Goal: Navigation & Orientation: Find specific page/section

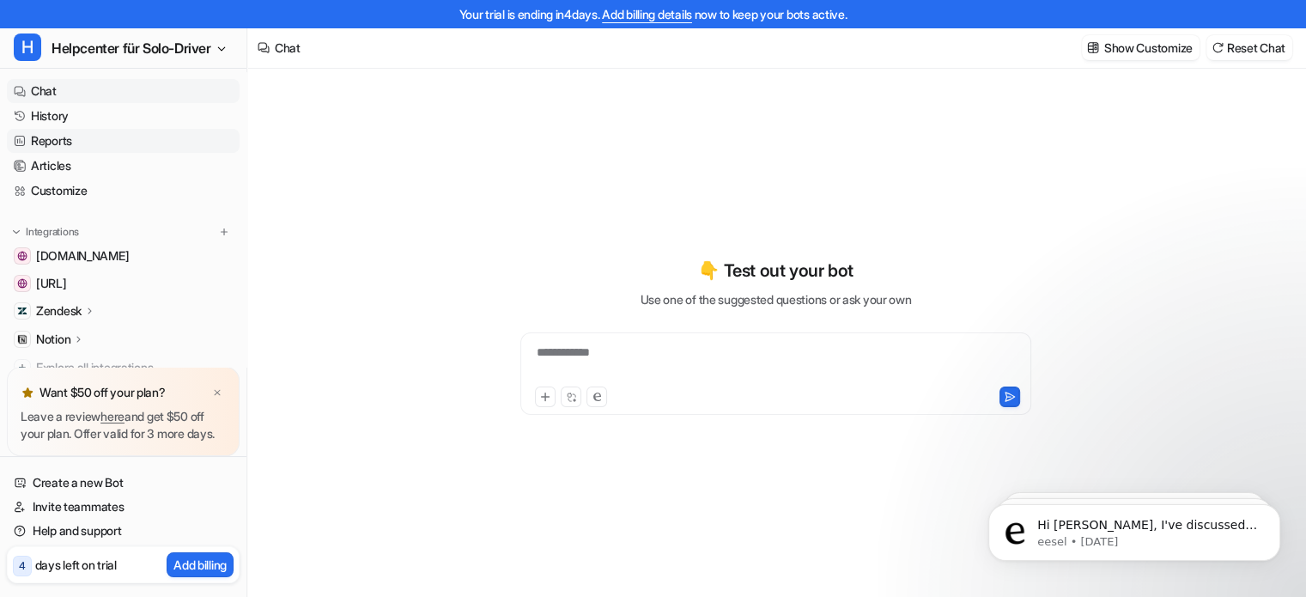
click at [78, 144] on link "Reports" at bounding box center [123, 141] width 233 height 24
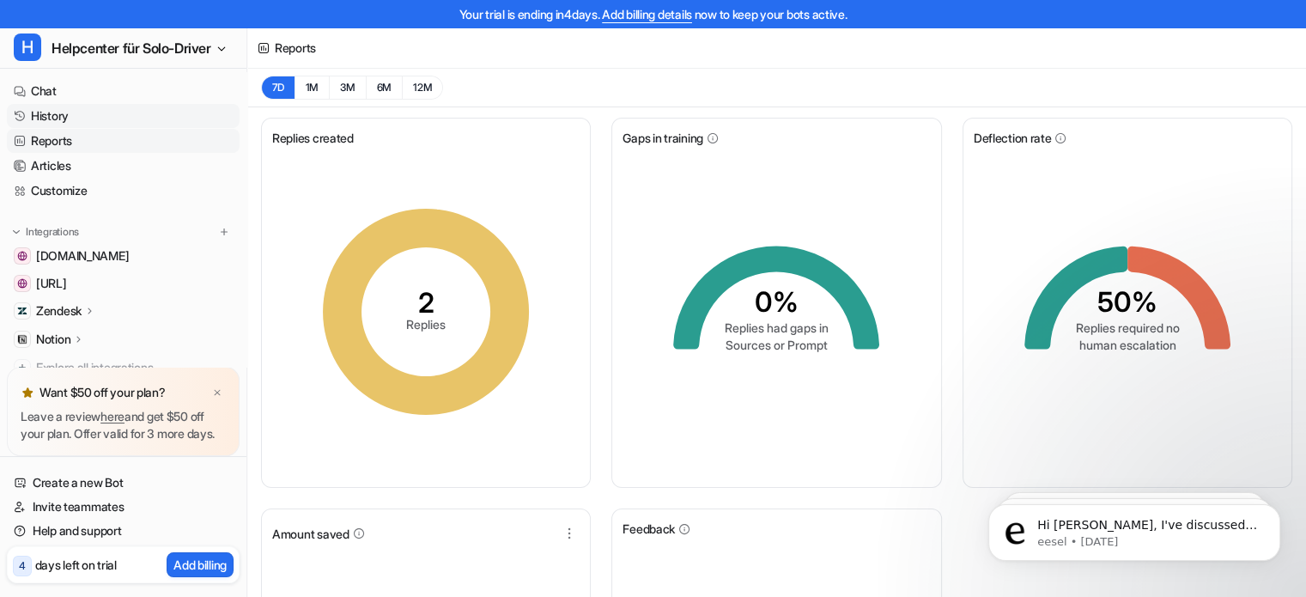
click at [58, 119] on link "History" at bounding box center [123, 116] width 233 height 24
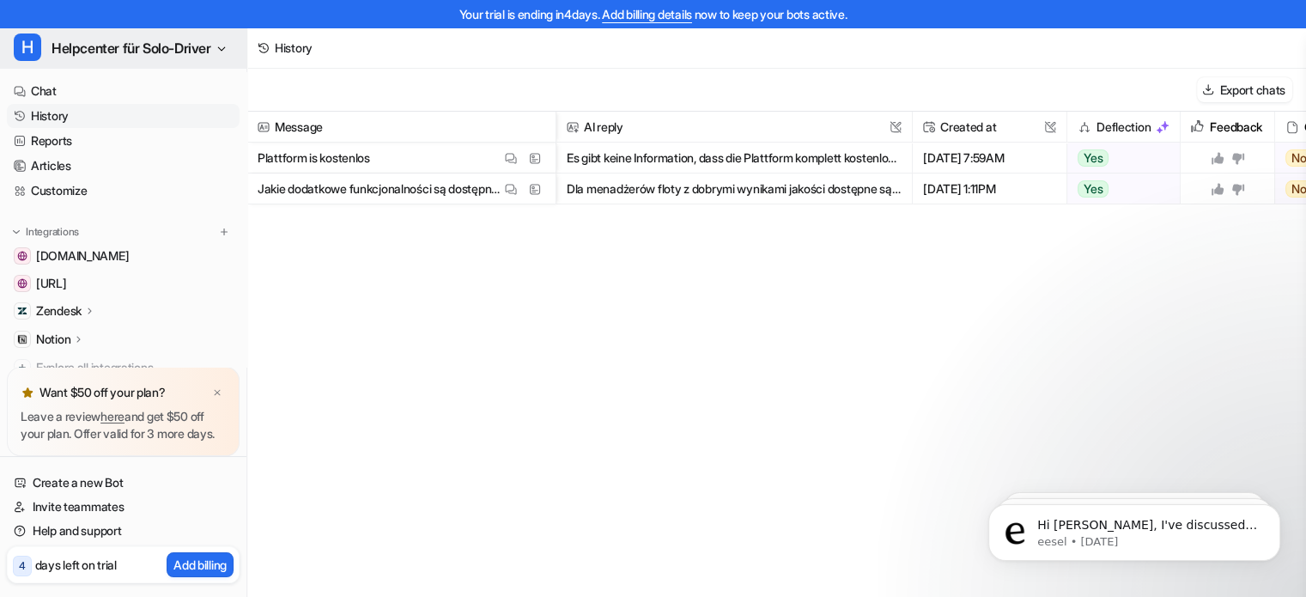
click at [179, 43] on span "Helpcenter für Solo-Driver" at bounding box center [132, 48] width 160 height 24
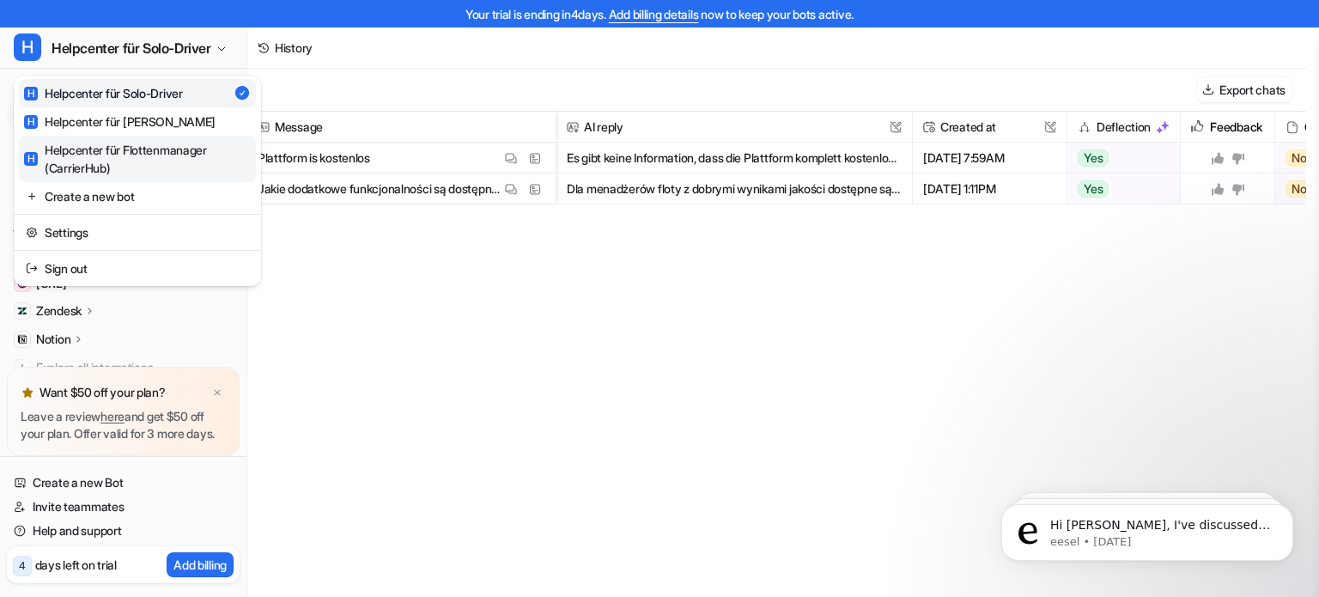
click at [147, 155] on div "H Helpcenter für Flottenmanager (CarrierHub)" at bounding box center [137, 159] width 227 height 36
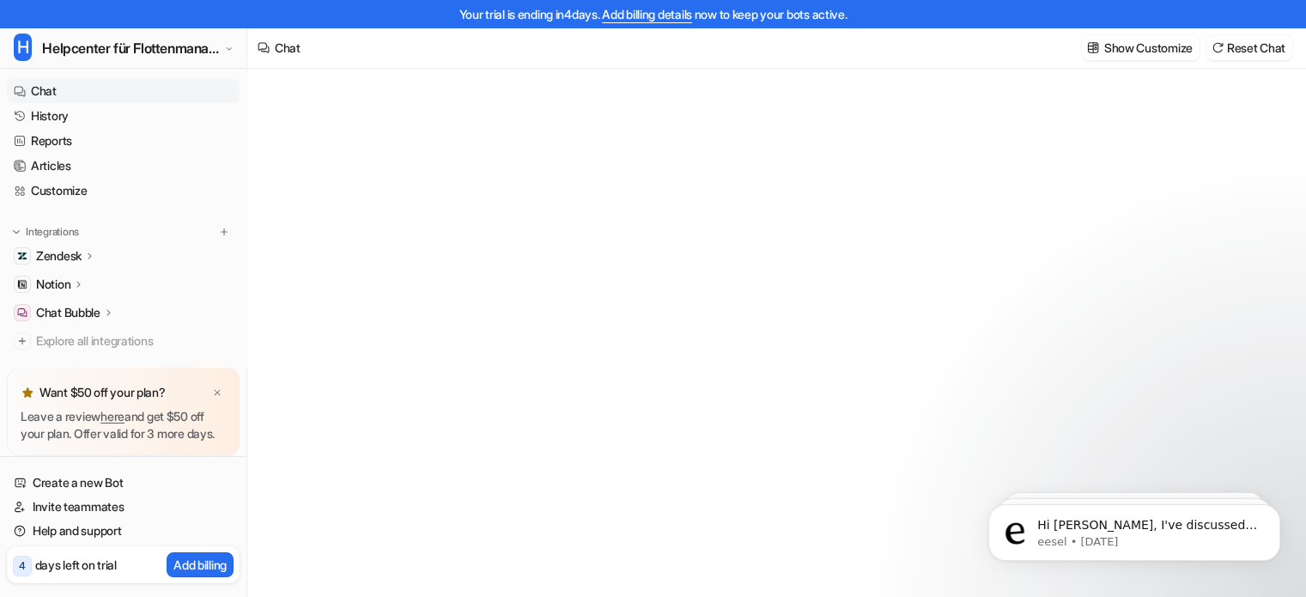
type textarea "**********"
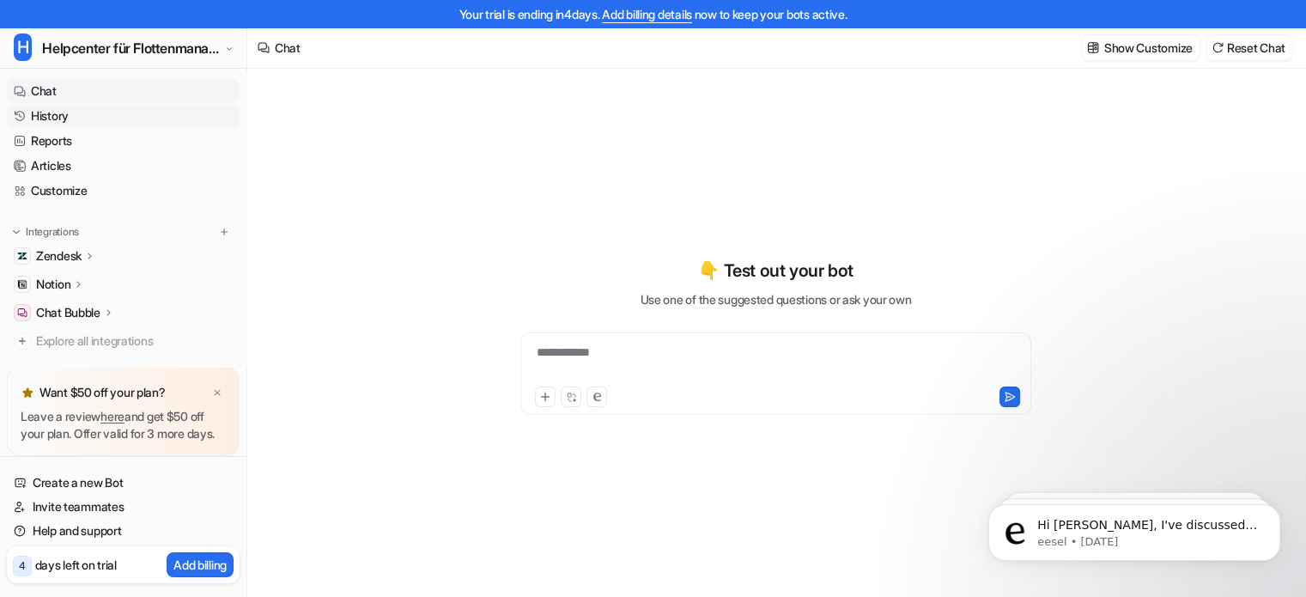
click at [102, 120] on link "History" at bounding box center [123, 116] width 233 height 24
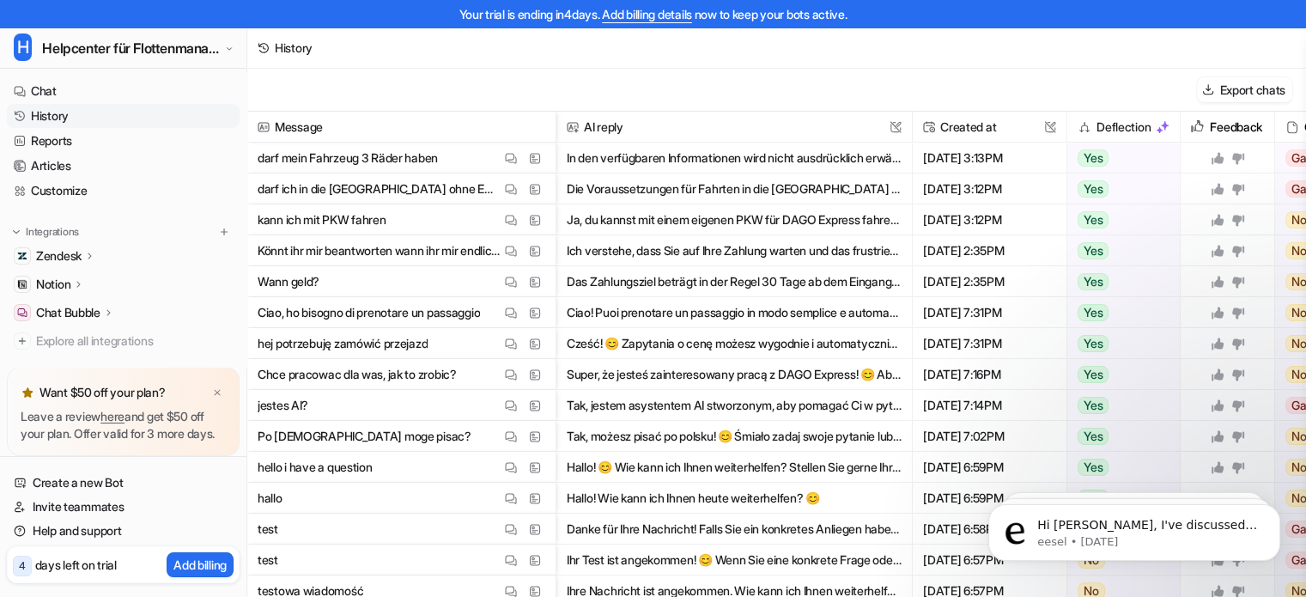
click at [1139, 129] on h2 "Deflection" at bounding box center [1124, 127] width 54 height 31
copy h2 "Deflection"
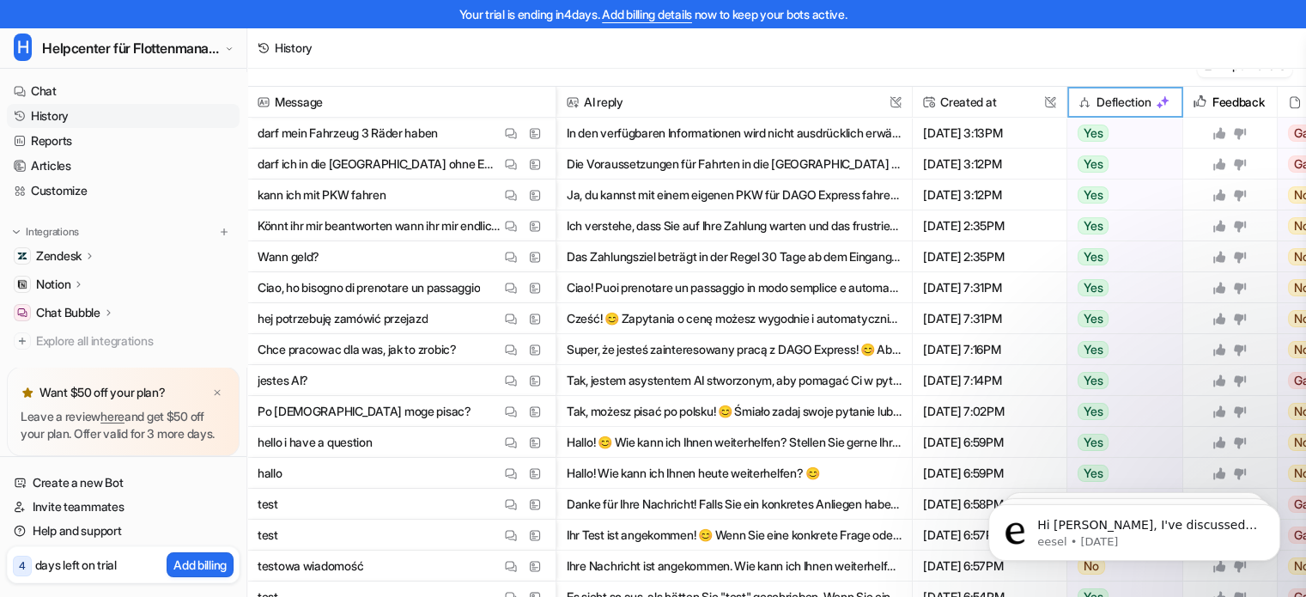
click at [736, 47] on div "History" at bounding box center [776, 47] width 1059 height 41
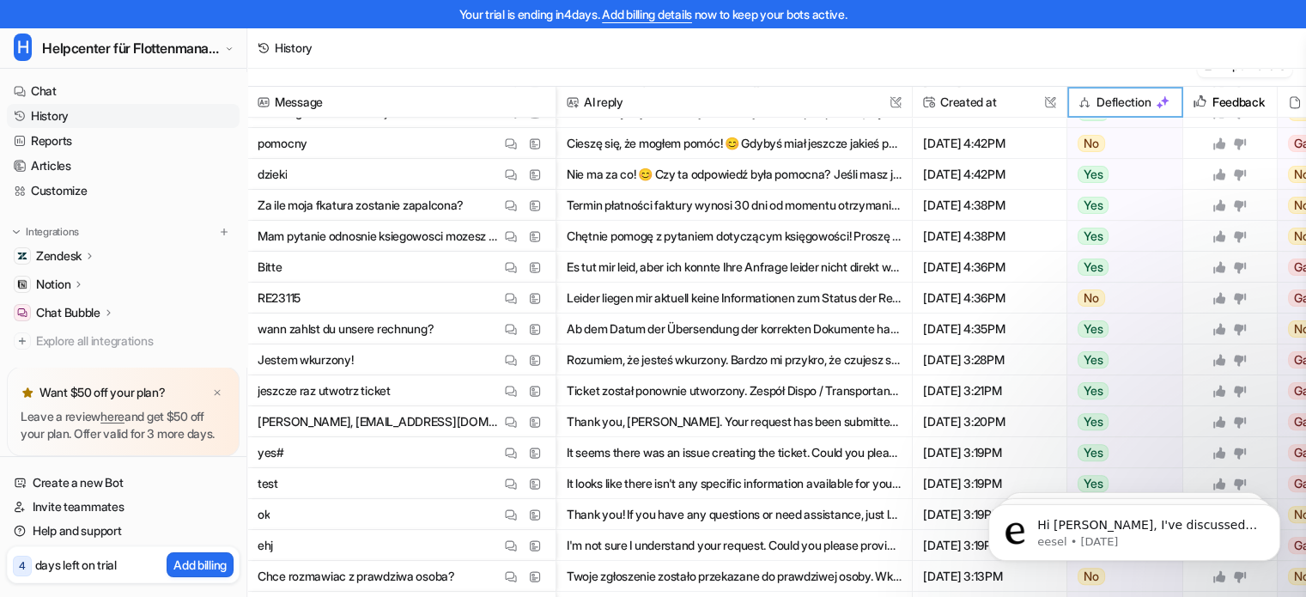
scroll to position [51, 0]
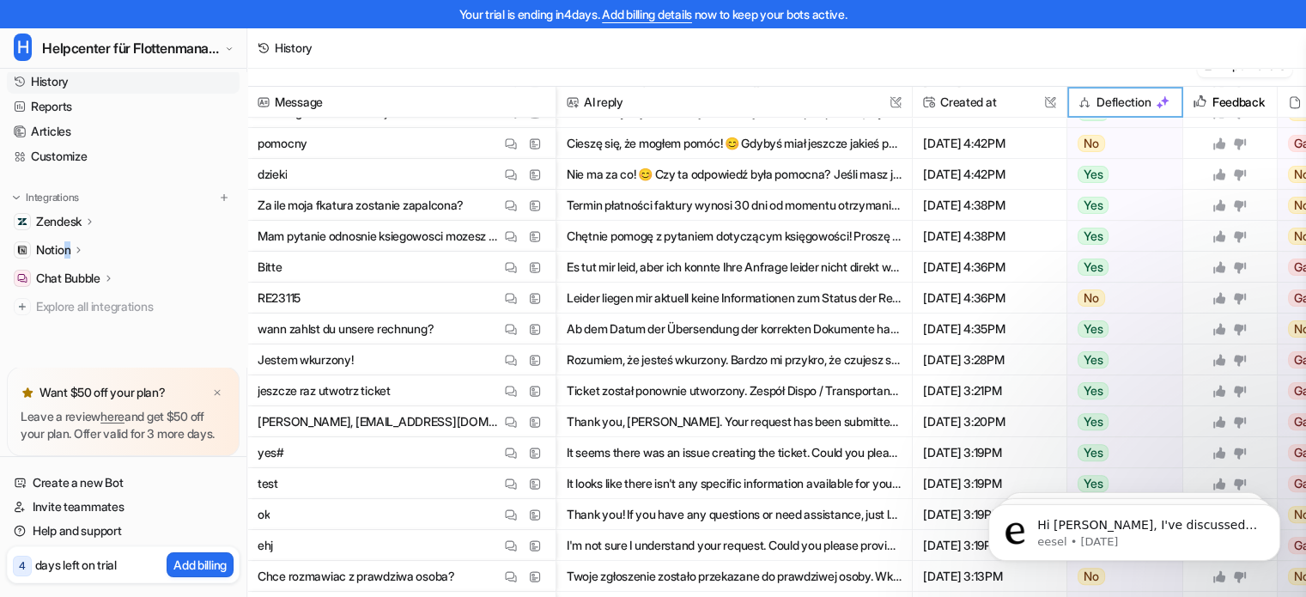
click at [69, 241] on p "Notion" at bounding box center [53, 249] width 34 height 17
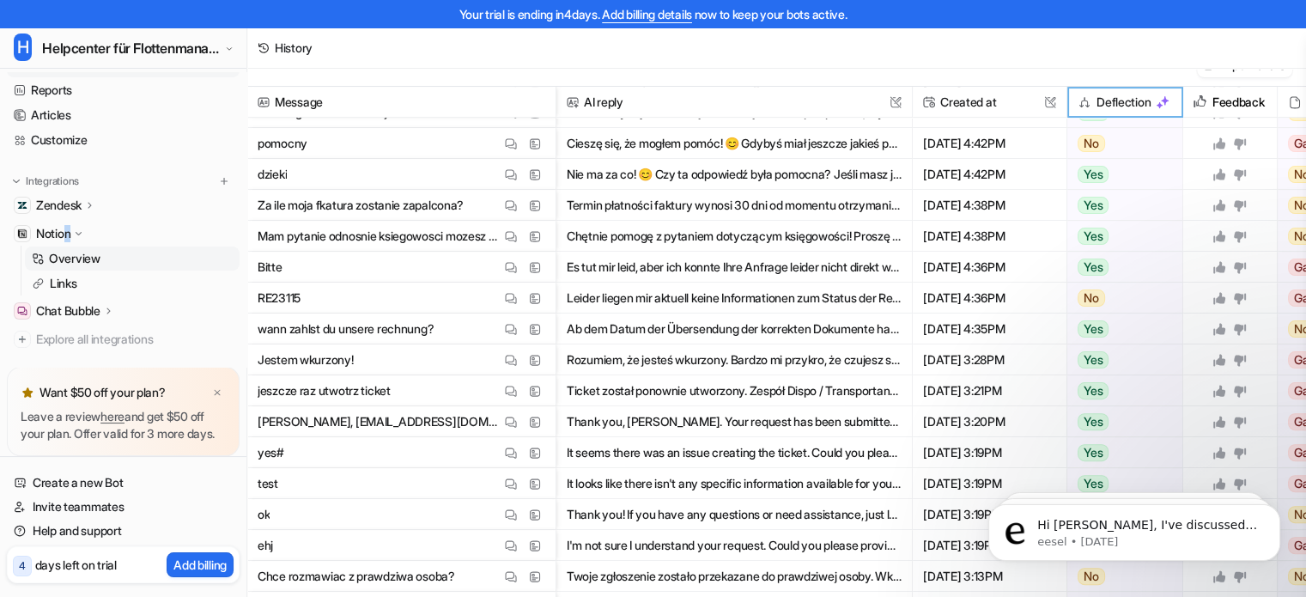
click at [87, 261] on p "Overview" at bounding box center [75, 258] width 52 height 17
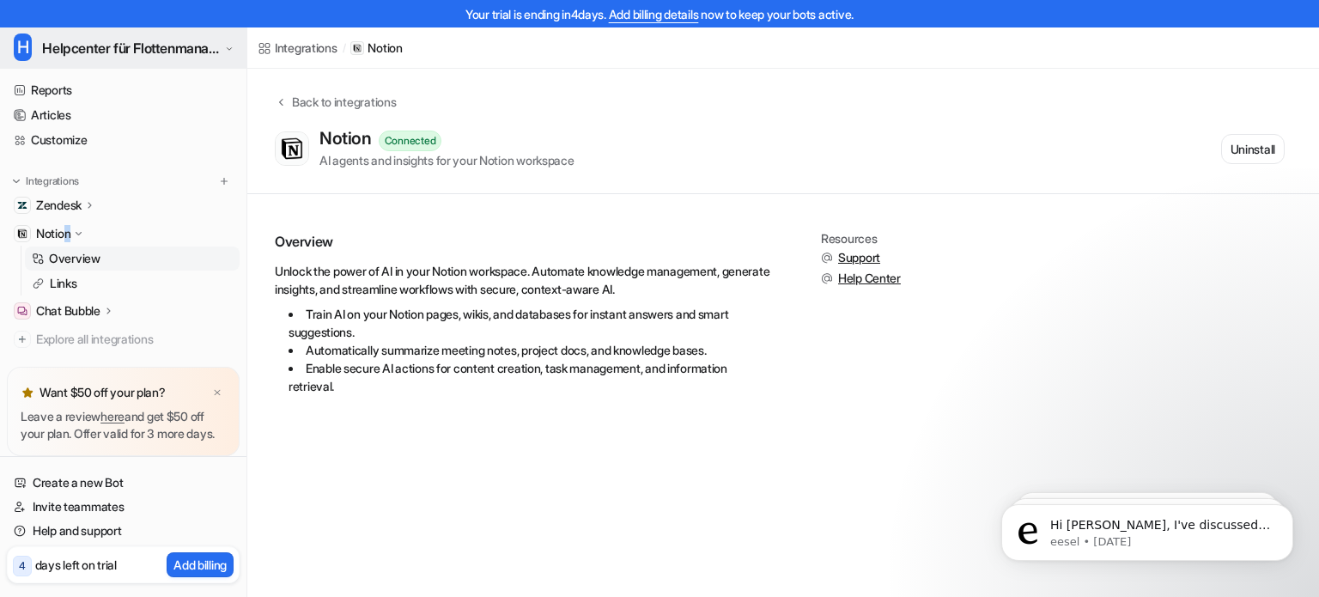
click at [114, 54] on span "Helpcenter für Flottenmanager (CarrierHub)" at bounding box center [131, 48] width 178 height 24
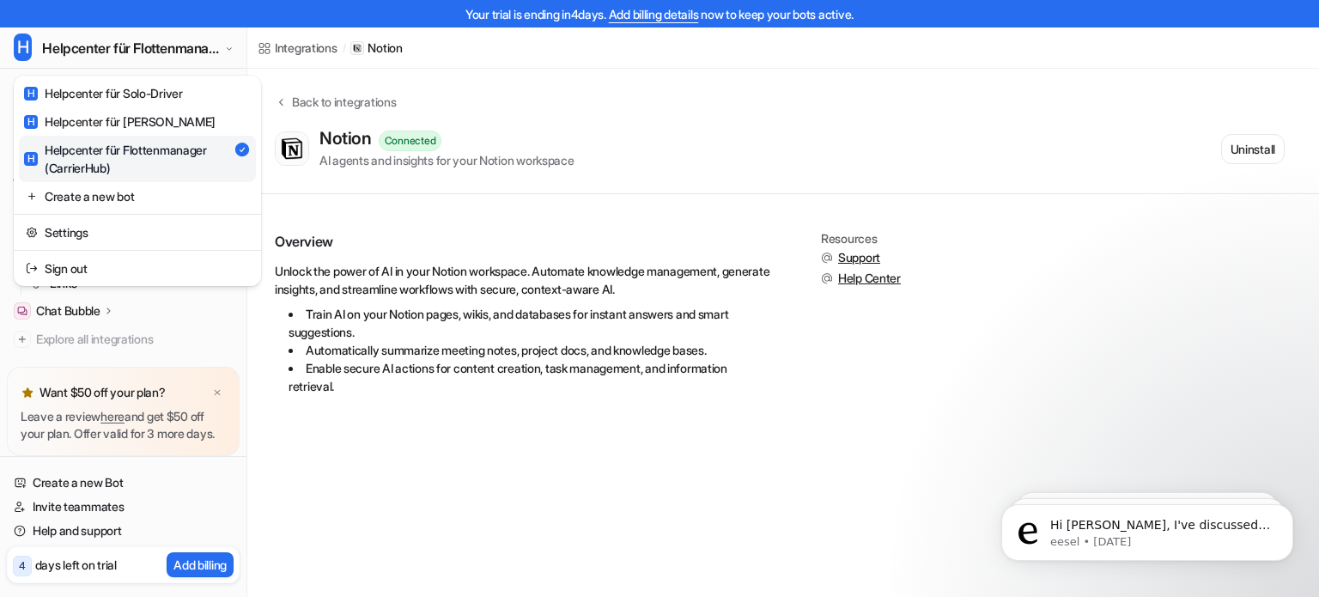
click at [653, 319] on div "Your trial is ending in 4 days. Add billing details now to keep your bots activ…" at bounding box center [659, 298] width 1319 height 597
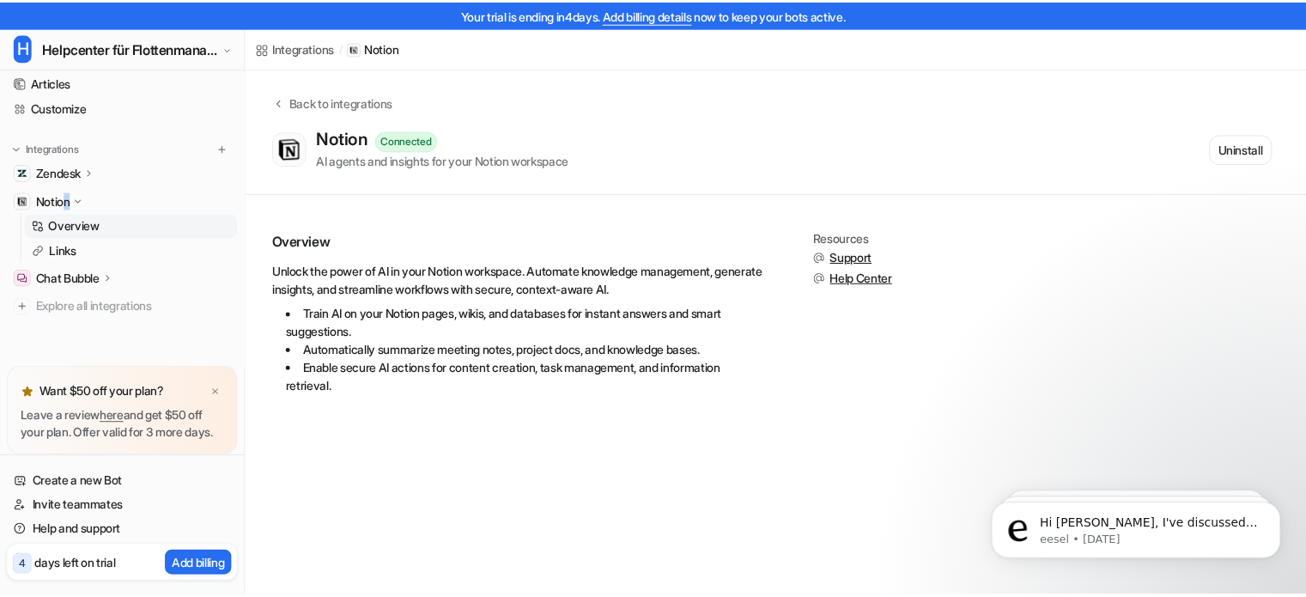
scroll to position [100, 0]
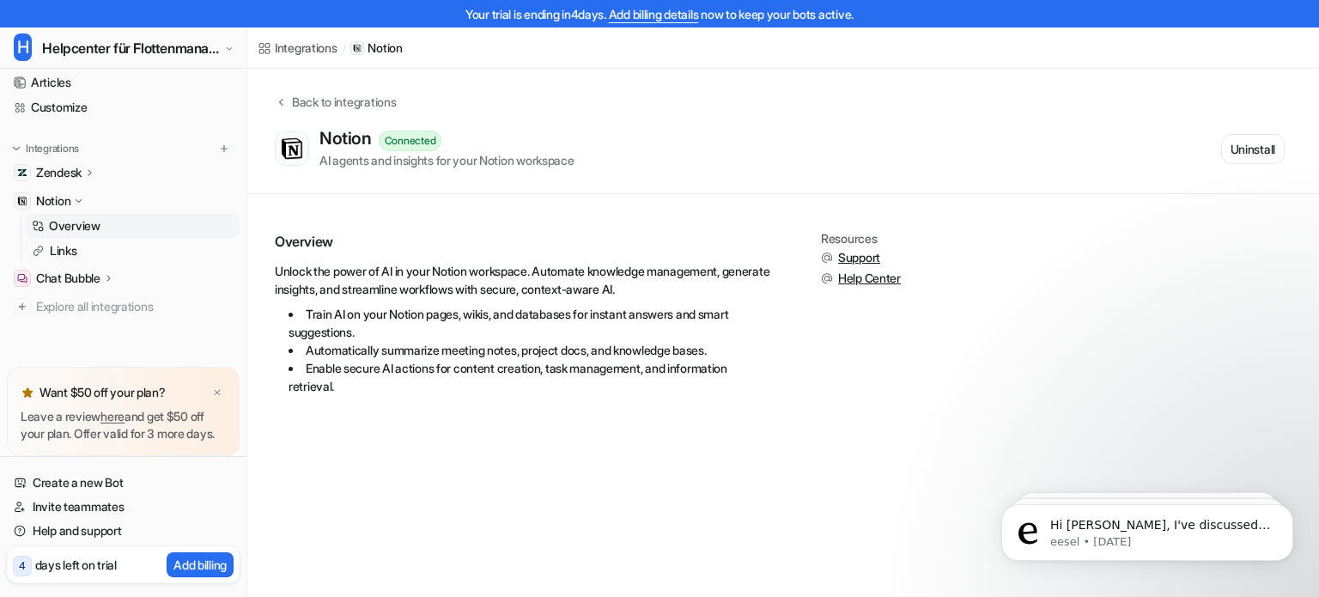
click at [100, 271] on div "Chat Bubble" at bounding box center [123, 278] width 233 height 24
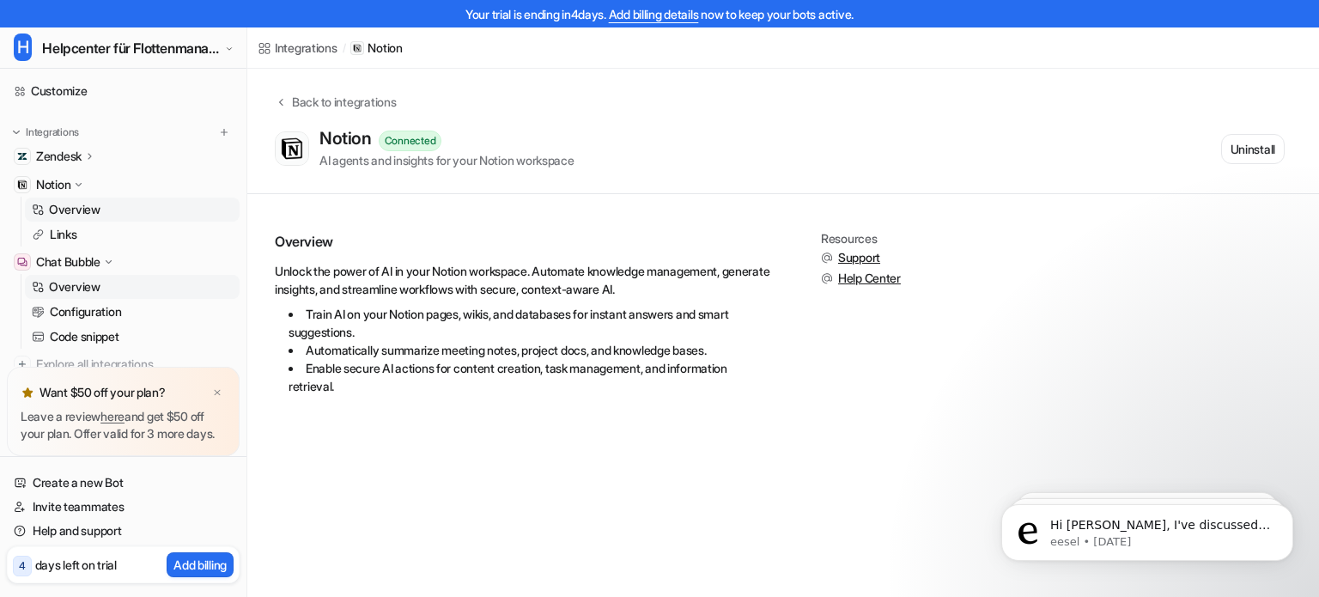
click at [101, 291] on link "Overview" at bounding box center [132, 287] width 215 height 24
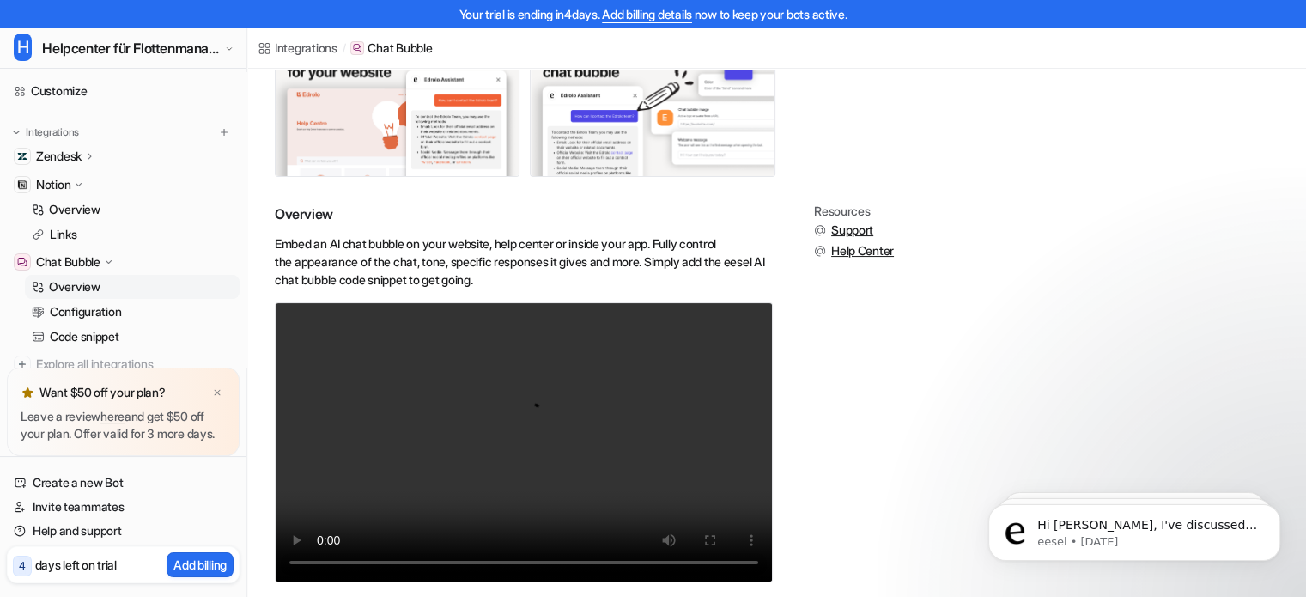
scroll to position [208, 0]
click at [130, 266] on div "Chat Bubble" at bounding box center [123, 262] width 233 height 24
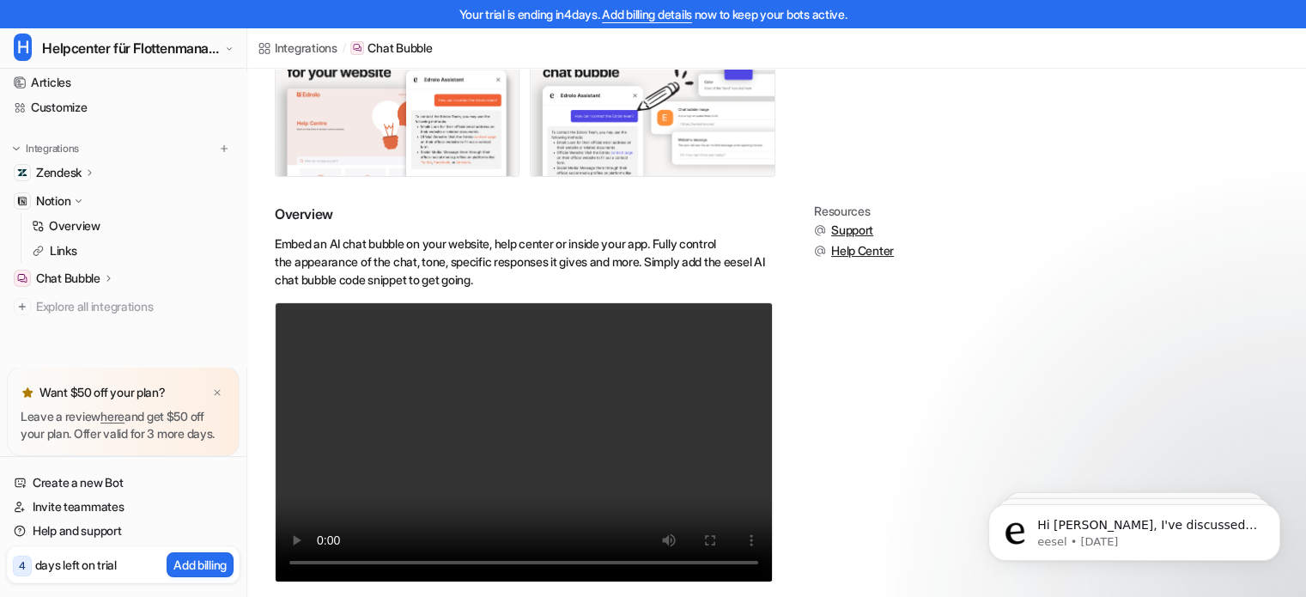
click at [79, 195] on icon at bounding box center [78, 201] width 13 height 12
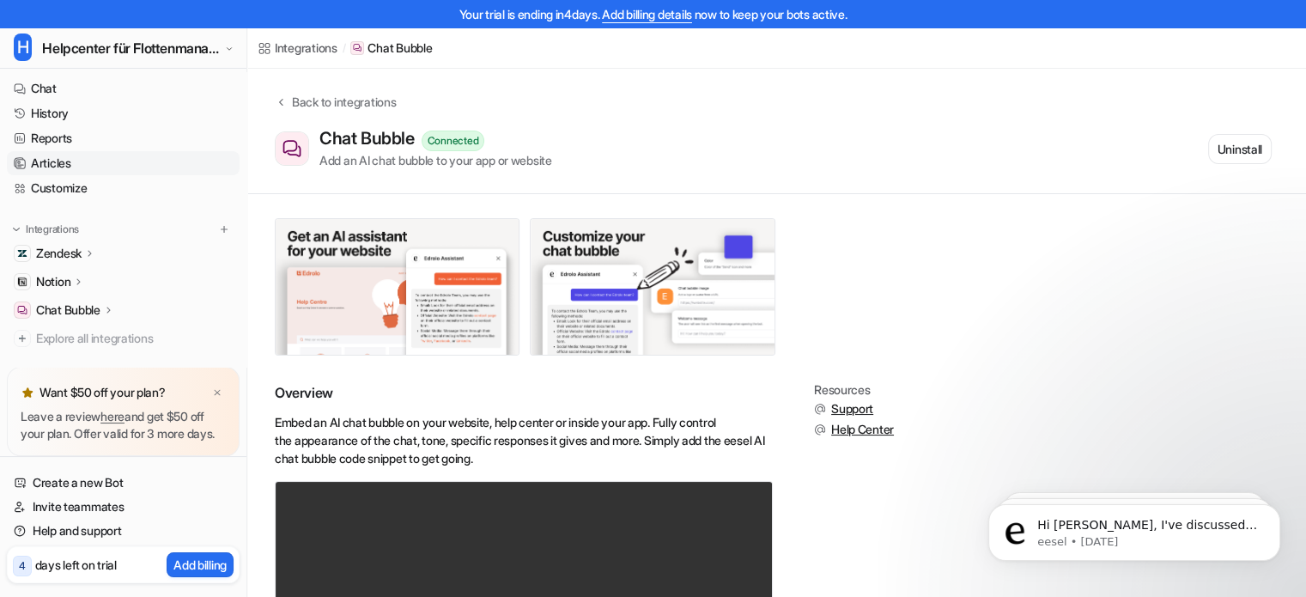
scroll to position [0, 0]
click at [66, 97] on link "Chat" at bounding box center [123, 91] width 233 height 24
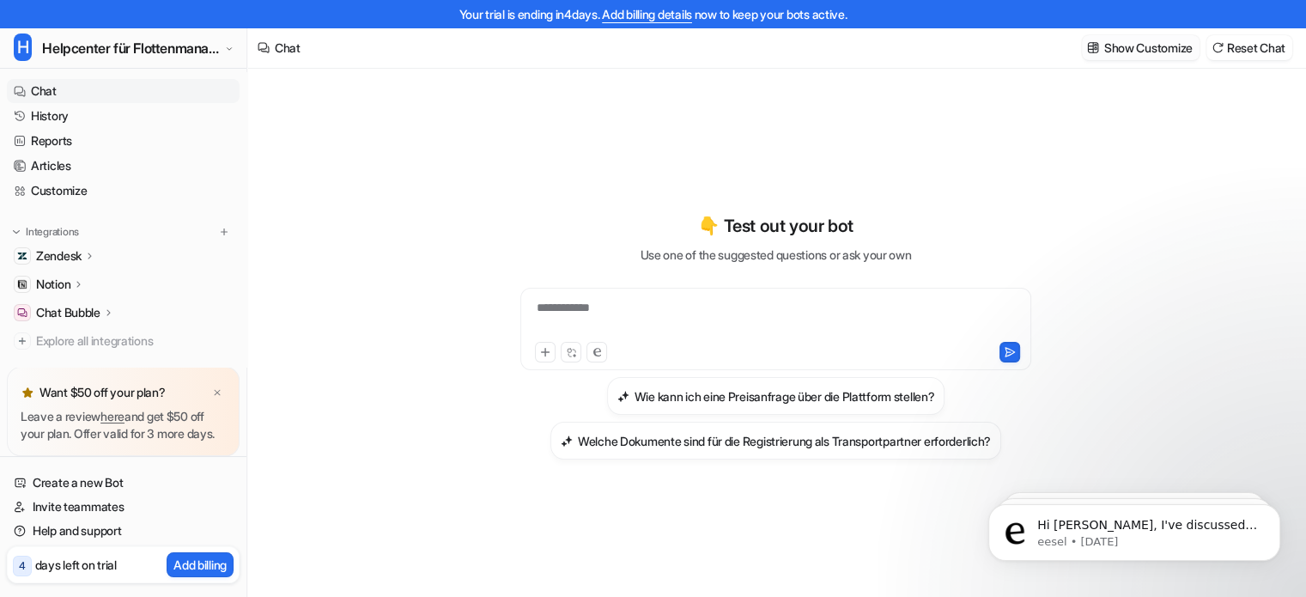
click at [1136, 54] on p "Show Customize" at bounding box center [1148, 48] width 88 height 18
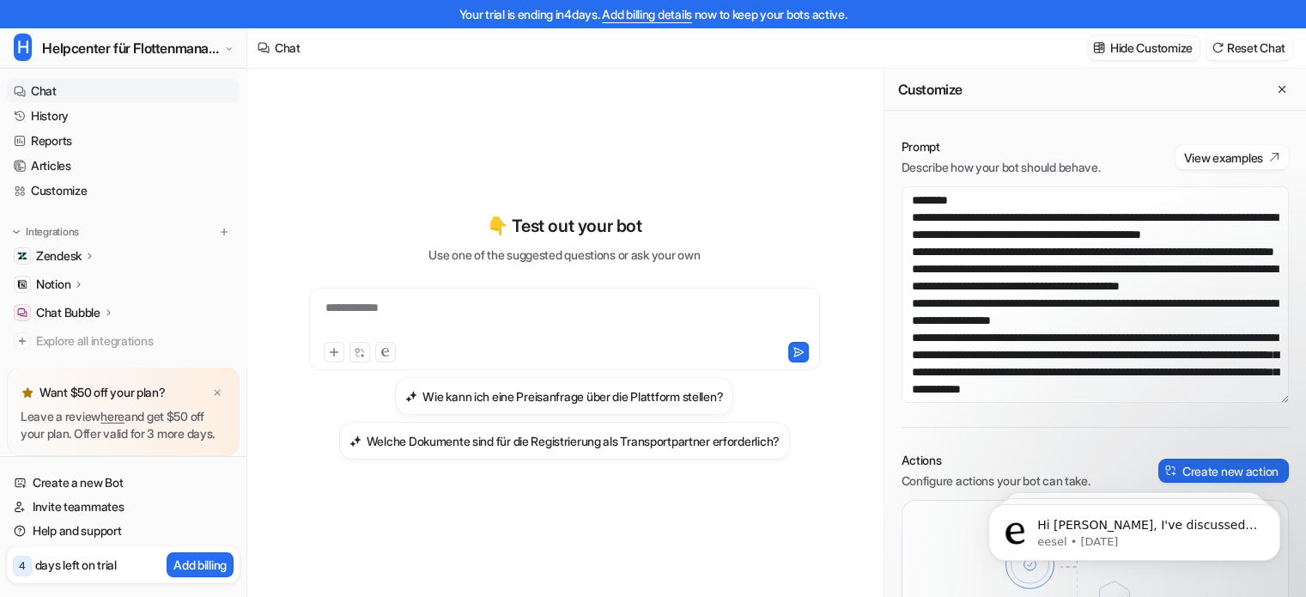
click at [1136, 47] on p "Hide Customize" at bounding box center [1151, 48] width 82 height 18
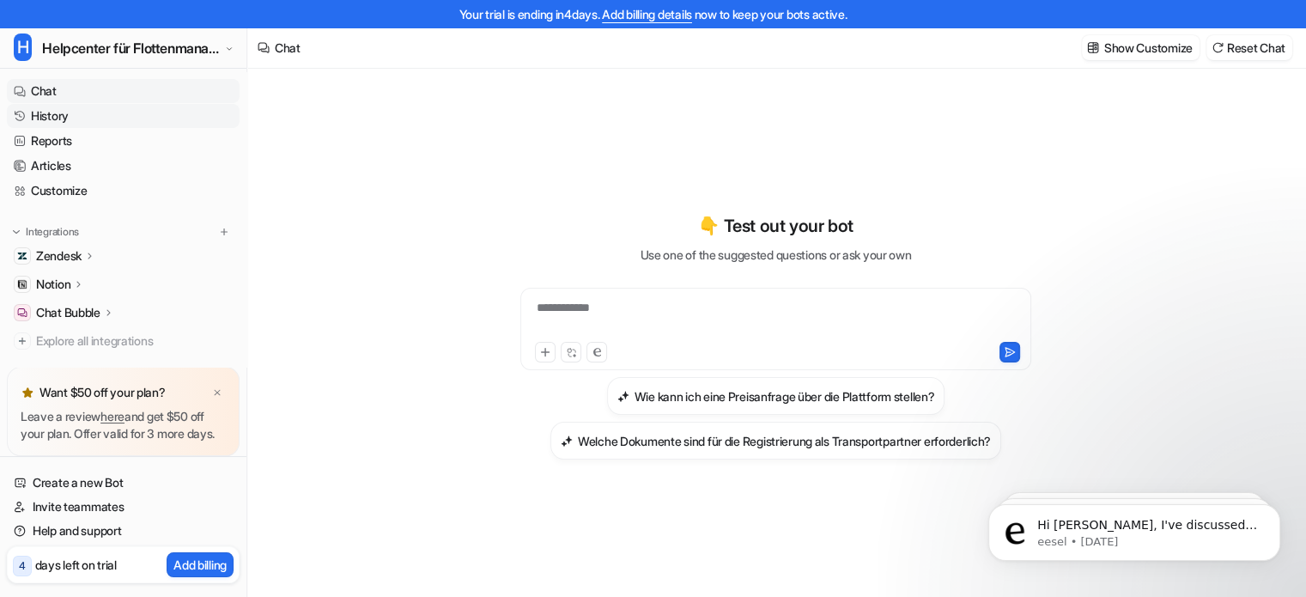
click at [87, 120] on link "History" at bounding box center [123, 116] width 233 height 24
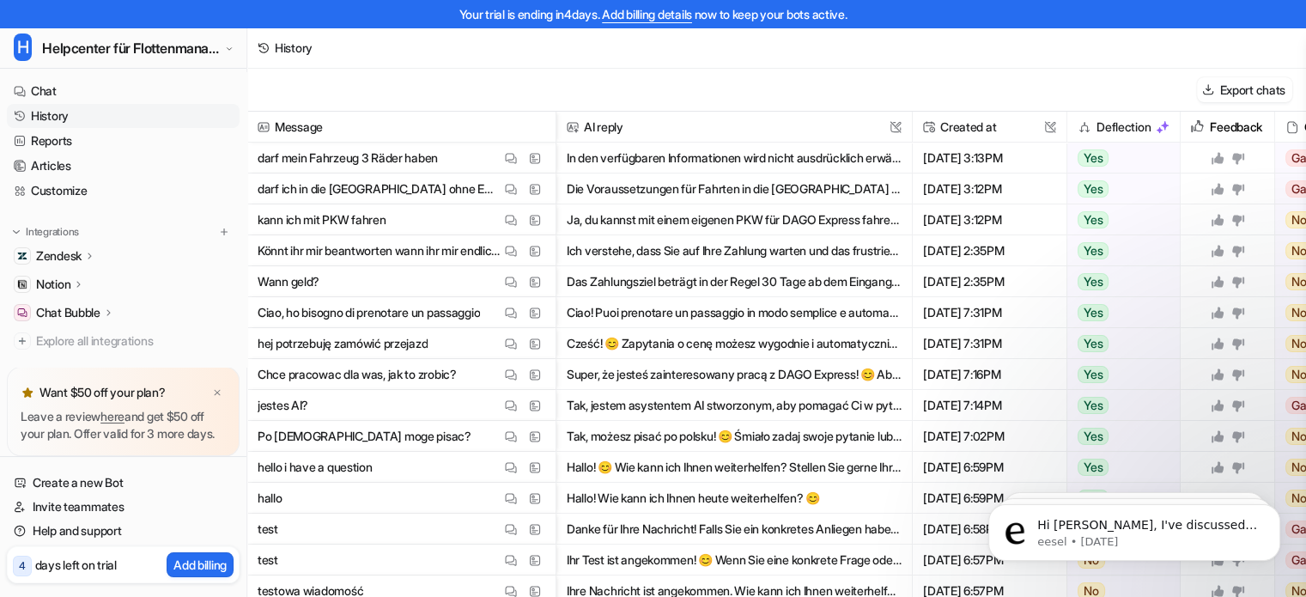
click at [88, 116] on link "History" at bounding box center [123, 116] width 233 height 24
click at [86, 143] on link "Reports" at bounding box center [123, 141] width 233 height 24
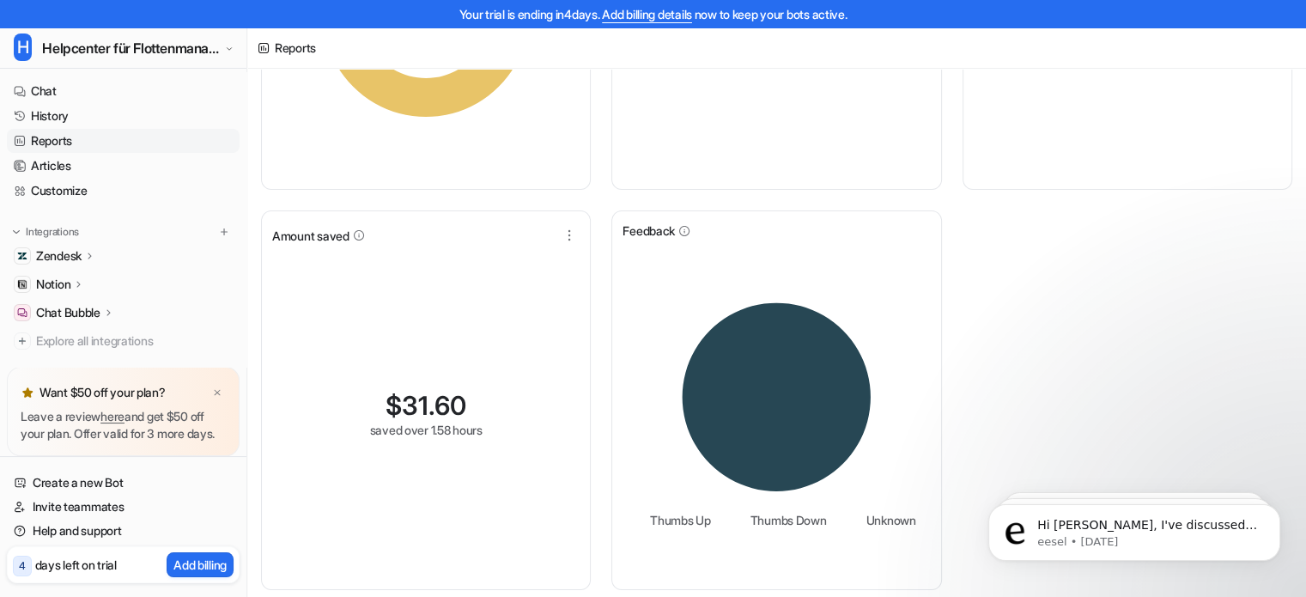
scroll to position [300, 0]
click at [86, 570] on p "days left on trial" at bounding box center [76, 565] width 82 height 18
click at [113, 338] on span "Explore all integrations" at bounding box center [134, 340] width 197 height 27
